Goal: Register for event/course

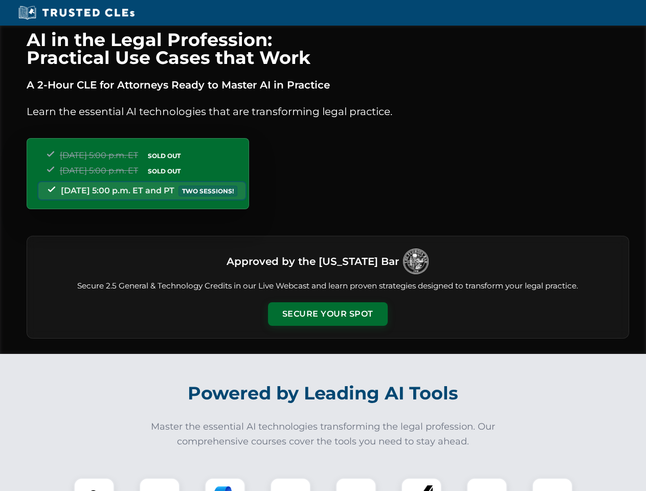
click at [327, 314] on button "Secure Your Spot" at bounding box center [328, 314] width 120 height 24
click at [94, 484] on img at bounding box center [94, 498] width 30 height 30
click at [159, 484] on div at bounding box center [159, 497] width 41 height 41
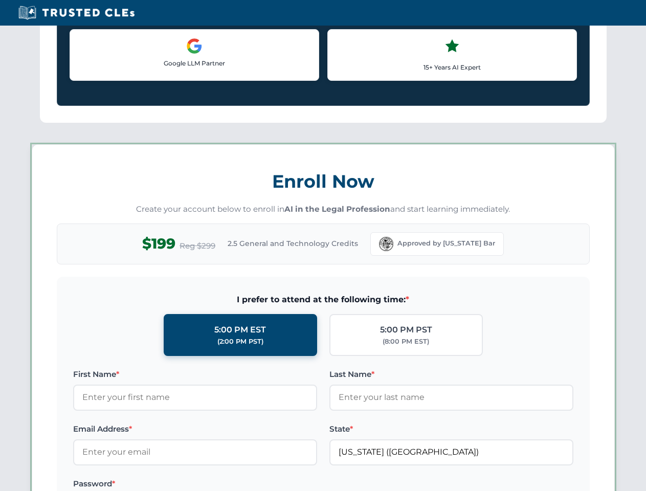
click at [290, 484] on label "Password *" at bounding box center [195, 483] width 244 height 12
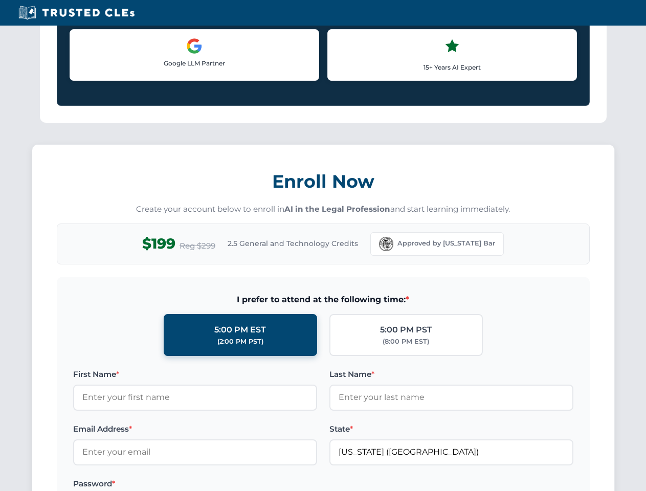
scroll to position [1003, 0]
